Goal: Find contact information: Find contact information

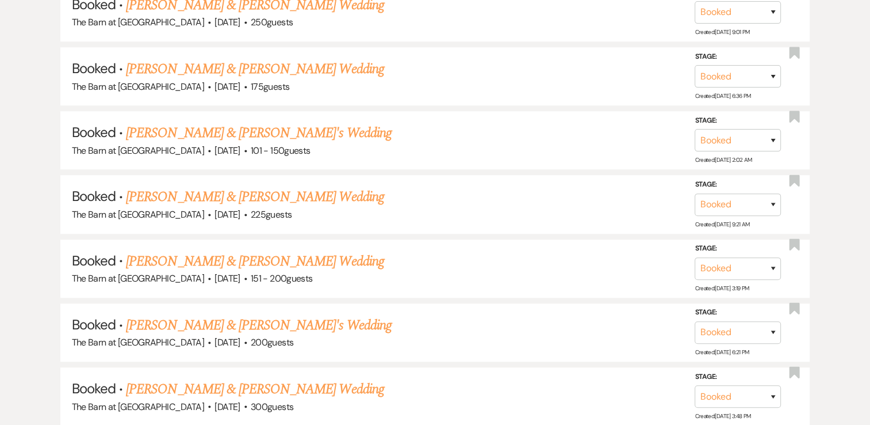
scroll to position [805, 0]
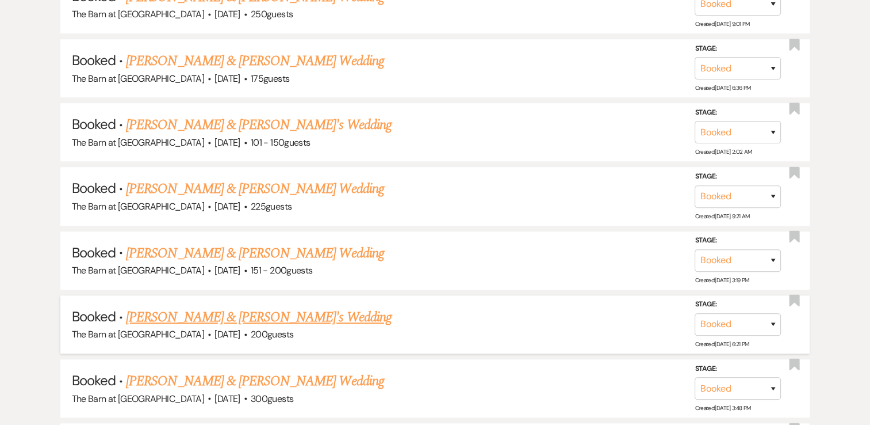
click at [226, 312] on link "[PERSON_NAME] & [PERSON_NAME]'s Wedding" at bounding box center [259, 317] width 266 height 21
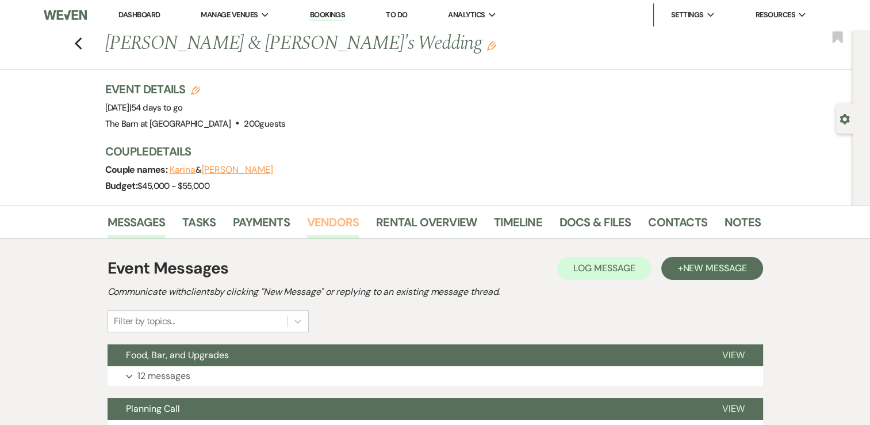
click at [339, 219] on link "Vendors" at bounding box center [333, 225] width 52 height 25
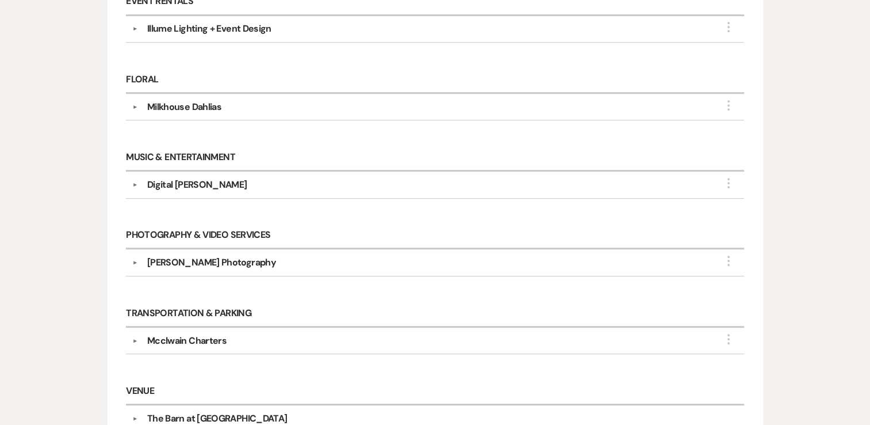
scroll to position [575, 0]
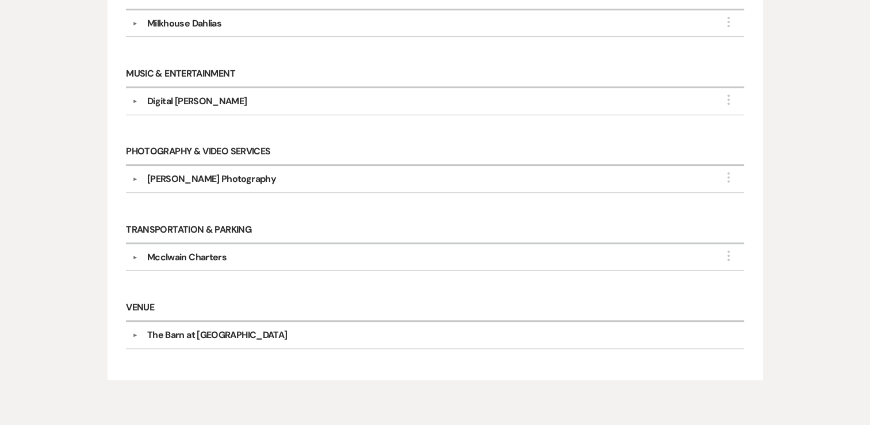
click at [135, 254] on button "▼" at bounding box center [135, 257] width 14 height 6
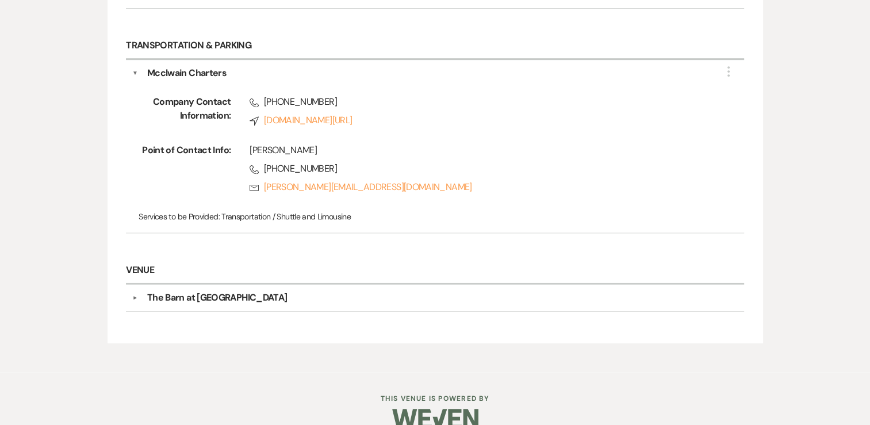
scroll to position [776, 0]
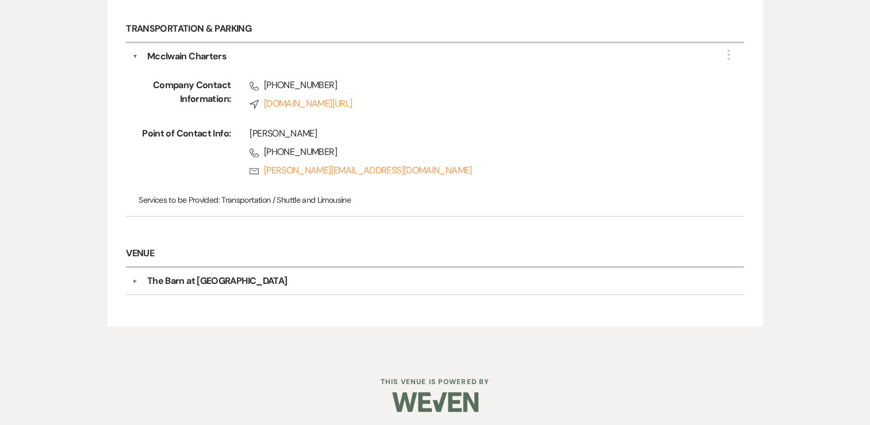
drag, startPoint x: 271, startPoint y: 169, endPoint x: 253, endPoint y: 186, distance: 24.8
click at [253, 186] on div "Company Contact Information: Phone [PHONE_NUMBER] Compass [DOMAIN_NAME][URL] Po…" at bounding box center [435, 136] width 606 height 147
drag, startPoint x: 253, startPoint y: 186, endPoint x: 470, endPoint y: 165, distance: 217.9
click at [476, 160] on div "[PERSON_NAME] Phone [PHONE_NUMBER] Rsvp [PERSON_NAME][EMAIL_ADDRESS][DOMAIN_NAM…" at bounding box center [469, 154] width 477 height 55
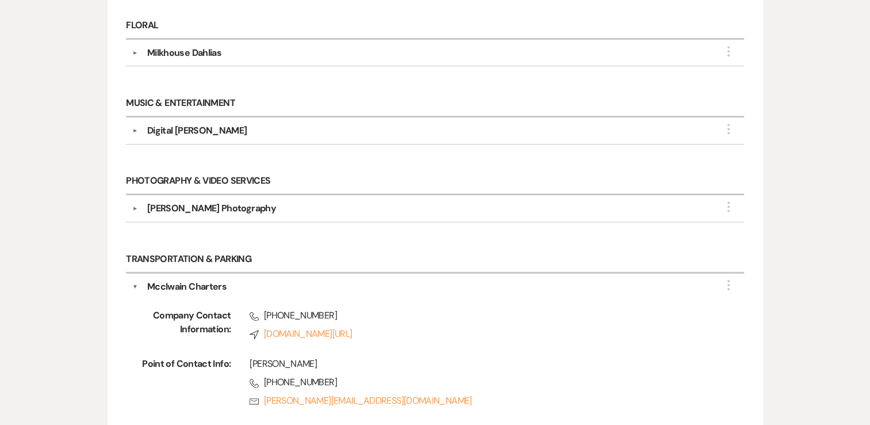
click at [133, 207] on button "▼" at bounding box center [135, 208] width 14 height 6
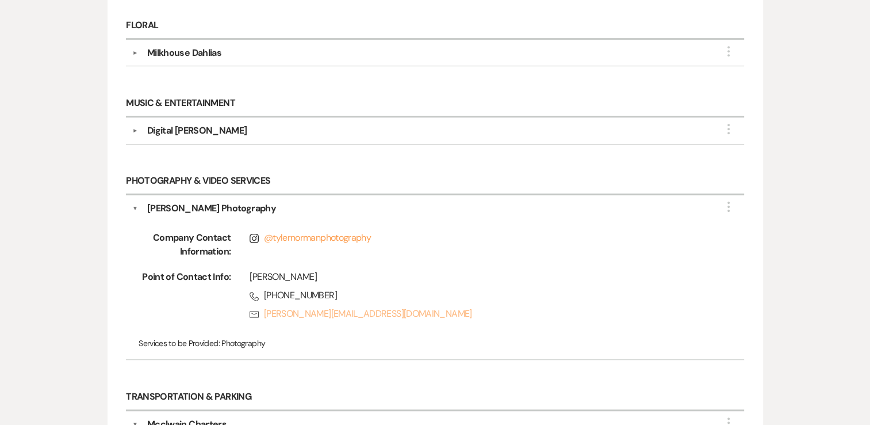
click at [266, 312] on link "Rsvp [PERSON_NAME][EMAIL_ADDRESS][DOMAIN_NAME]" at bounding box center [479, 314] width 458 height 14
click at [132, 128] on button "▼" at bounding box center [135, 131] width 14 height 6
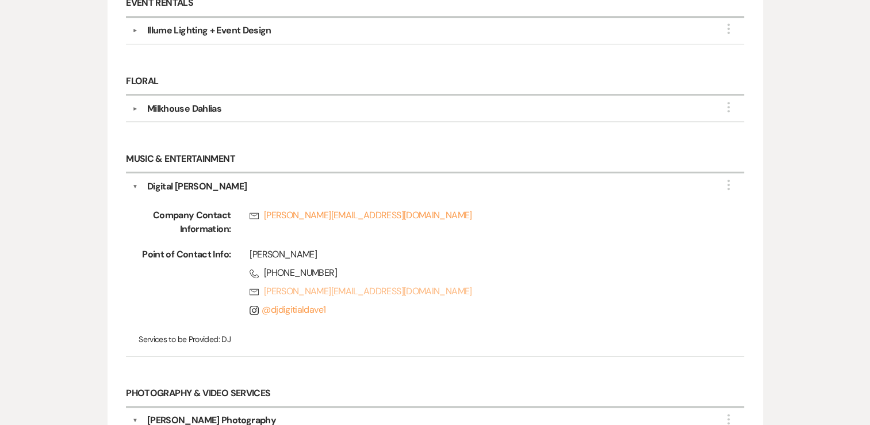
scroll to position [431, 0]
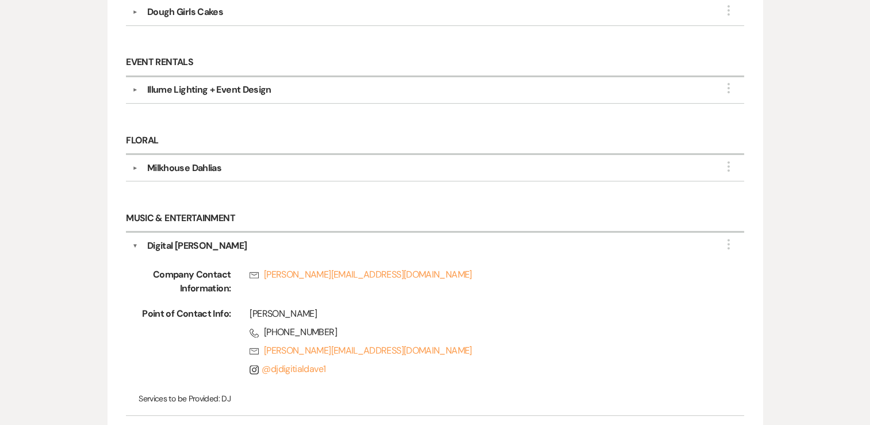
click at [132, 165] on button "▼" at bounding box center [135, 168] width 14 height 6
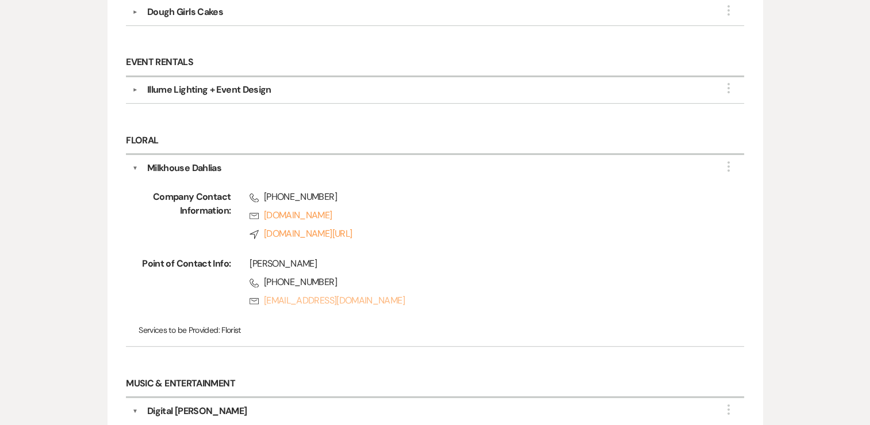
scroll to position [258, 0]
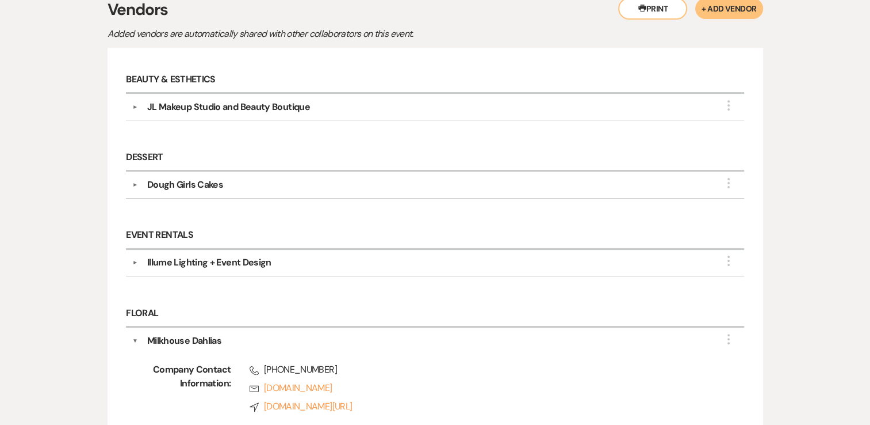
click at [135, 261] on button "▼" at bounding box center [135, 262] width 14 height 6
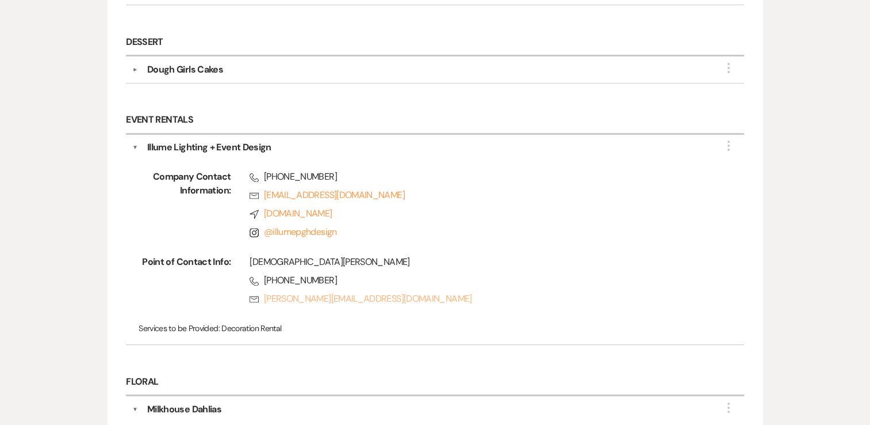
scroll to position [316, 0]
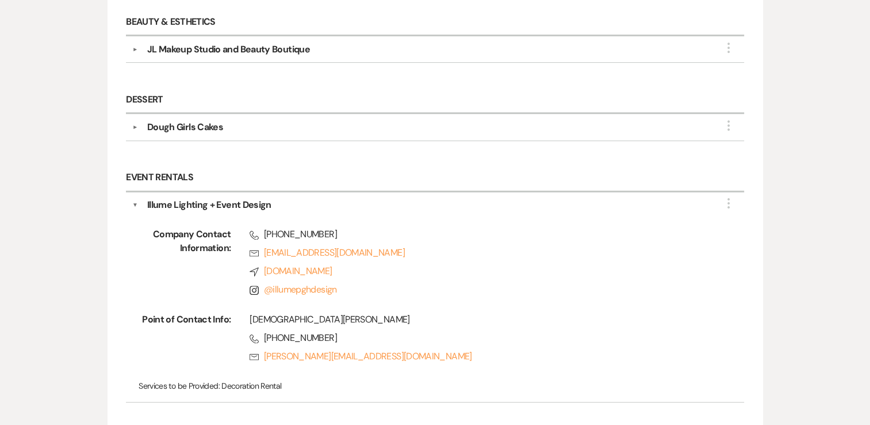
click at [135, 47] on button "▼" at bounding box center [135, 50] width 14 height 6
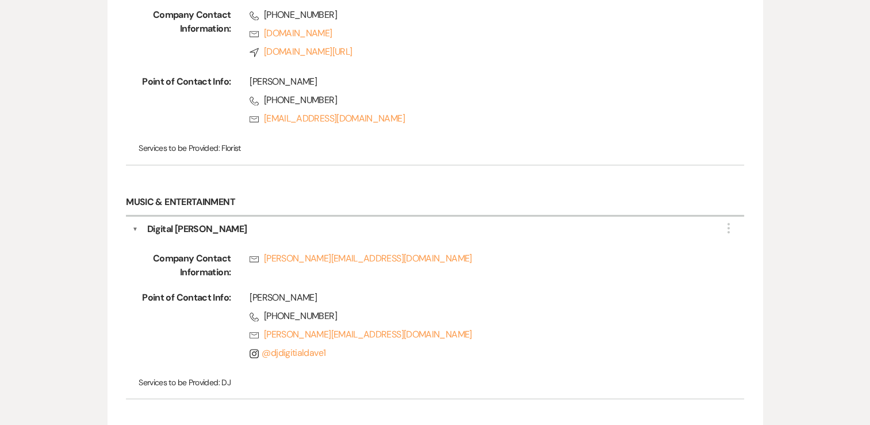
scroll to position [891, 0]
